Goal: Transaction & Acquisition: Purchase product/service

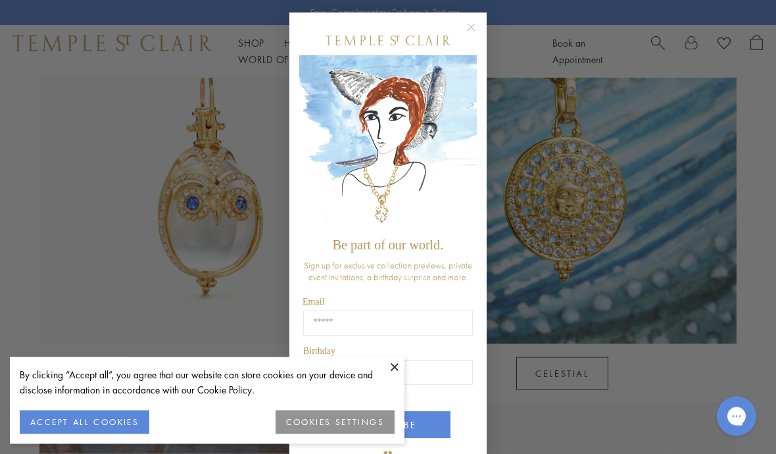
scroll to position [711, 0]
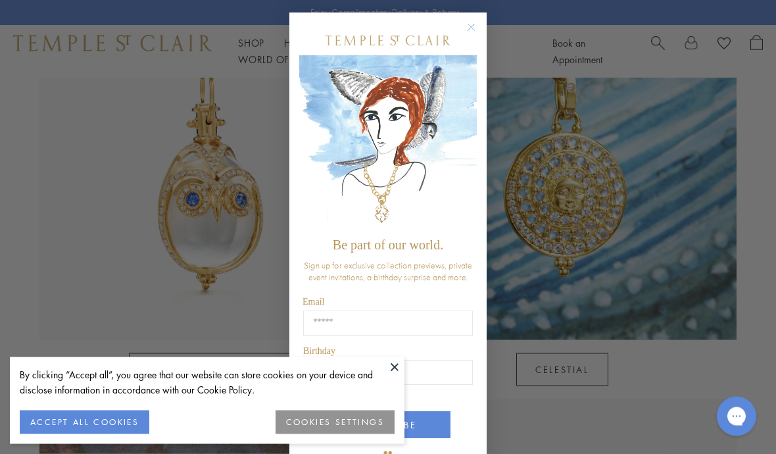
click at [476, 32] on circle "Close dialog" at bounding box center [471, 28] width 16 height 16
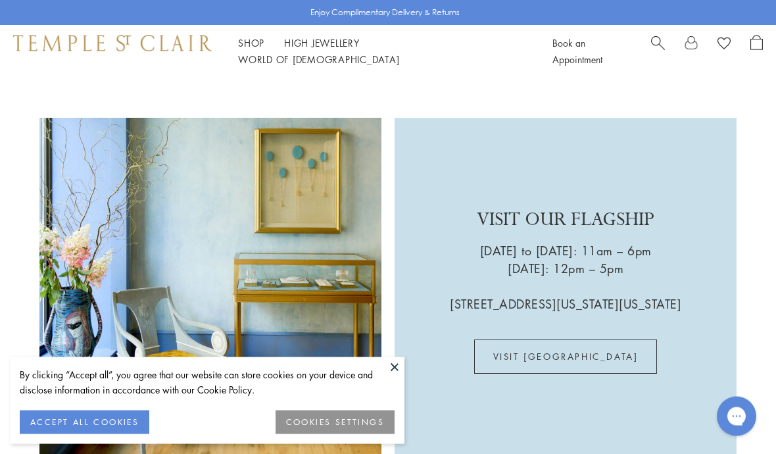
scroll to position [2761, 0]
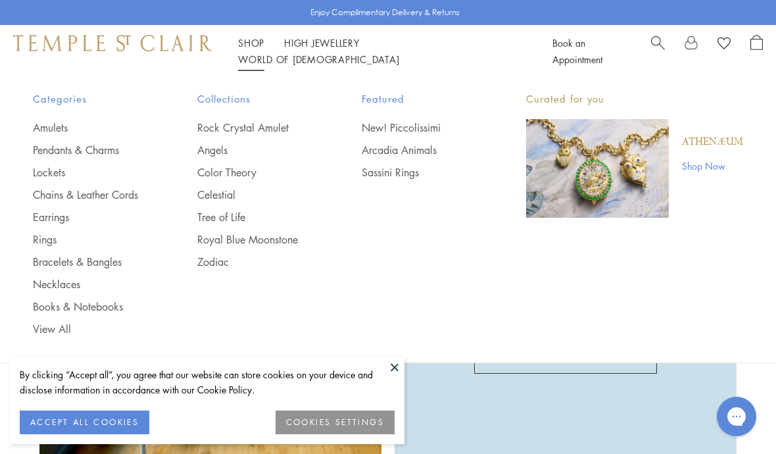
click at [56, 154] on link "Pendants & Charms" at bounding box center [89, 150] width 112 height 14
click at [55, 143] on link "Pendants & Charms" at bounding box center [89, 150] width 112 height 14
click at [57, 131] on link "Amulets" at bounding box center [89, 127] width 112 height 14
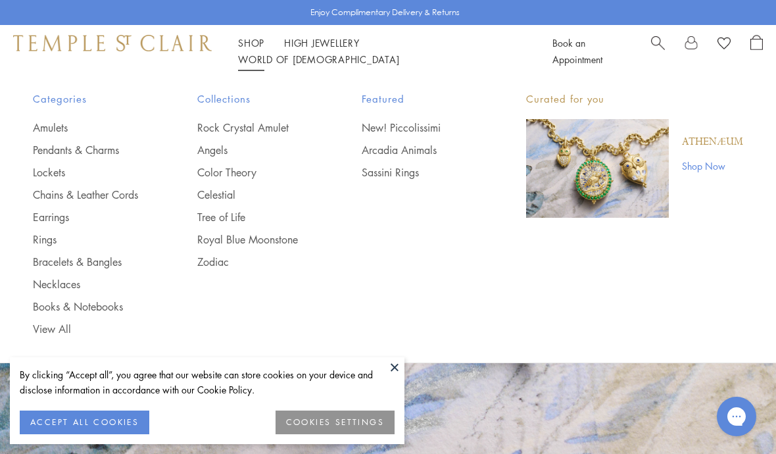
scroll to position [2742, 0]
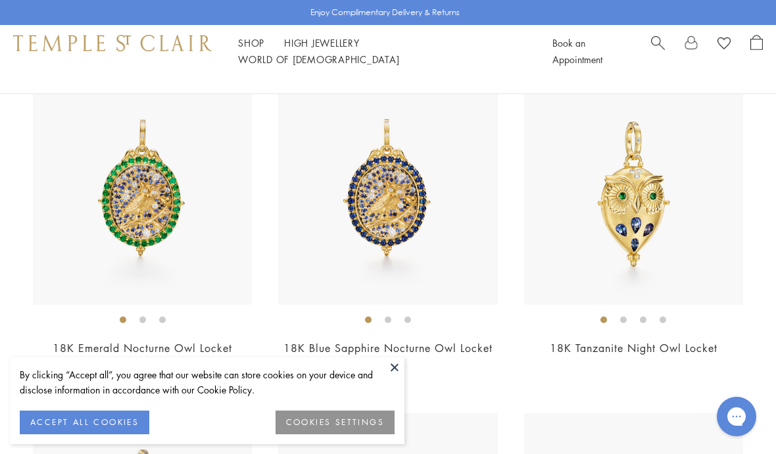
scroll to position [148, 0]
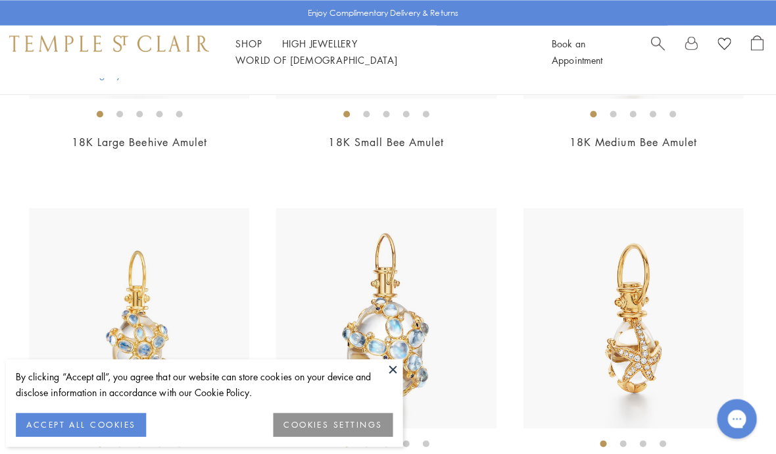
scroll to position [5620, 0]
